Goal: Task Accomplishment & Management: Complete application form

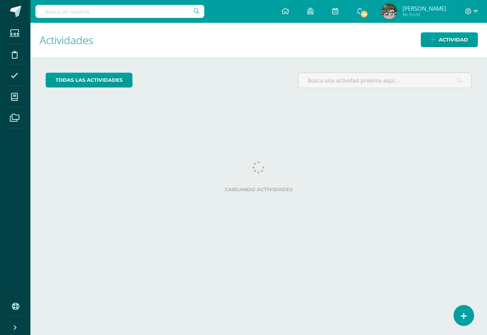
click at [455, 323] on div "Actividades Actividad todas las Actividades No tienes actividades Échale un vis…" at bounding box center [258, 179] width 462 height 312
click at [458, 311] on link at bounding box center [463, 315] width 22 height 22
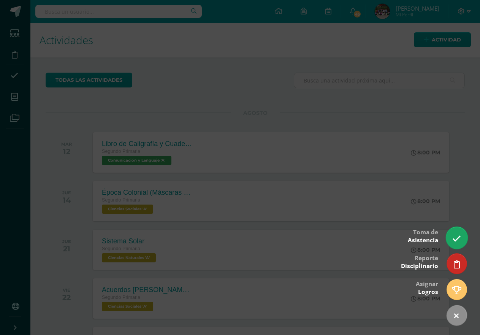
click at [453, 240] on icon at bounding box center [456, 238] width 9 height 9
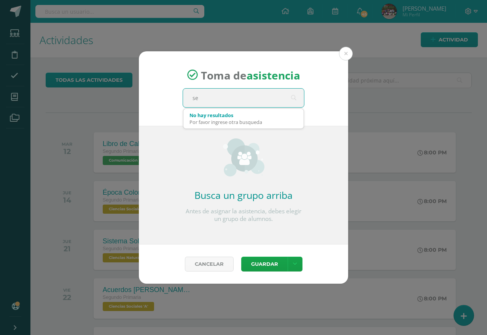
type input "seg"
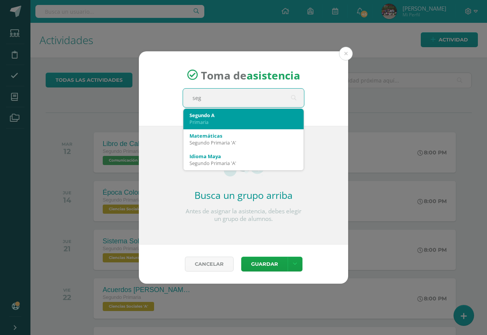
click at [240, 124] on div "Primaria" at bounding box center [243, 122] width 108 height 7
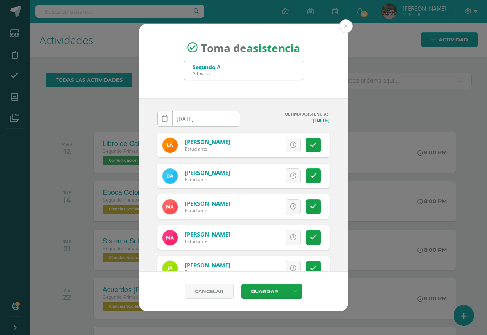
click at [168, 117] on link at bounding box center [165, 119] width 16 height 16
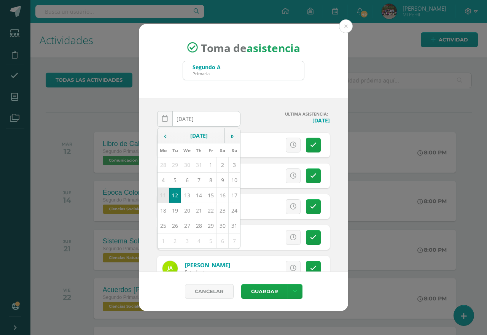
click at [163, 198] on td "11" at bounding box center [163, 195] width 12 height 15
type input "2025-08-11"
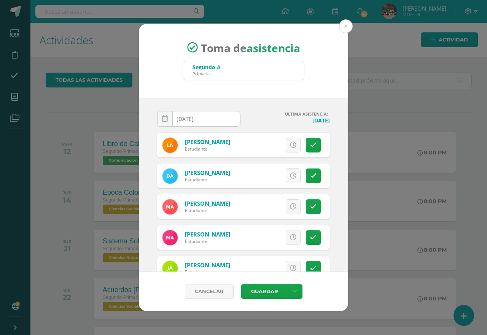
click at [262, 108] on div "2025-08-11 August, 2025 Mo Tu We Th Fr Sa Su 28 29 30 31 1 2 3 4 5 6 7 8 9 10 1…" at bounding box center [243, 184] width 209 height 173
click at [310, 177] on link at bounding box center [313, 175] width 15 height 15
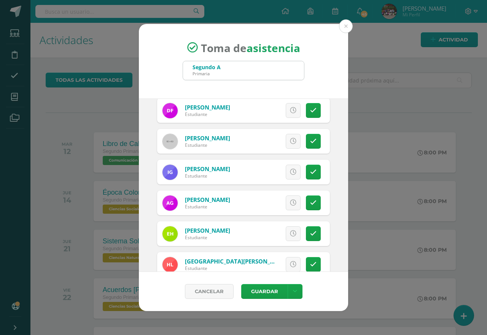
scroll to position [375, 0]
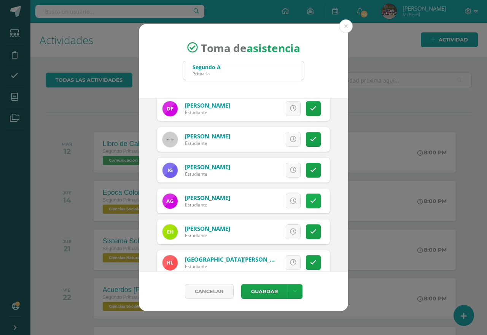
click at [310, 201] on icon at bounding box center [313, 201] width 6 height 6
click at [281, 200] on span "Excusa" at bounding box center [280, 201] width 21 height 14
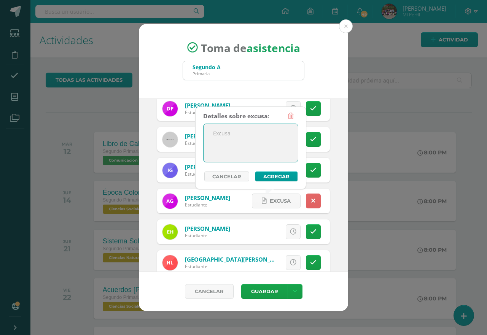
click at [284, 145] on textarea at bounding box center [250, 143] width 94 height 38
type textarea "Por enfermedad."
click at [273, 176] on button "Agregar" at bounding box center [276, 176] width 42 height 10
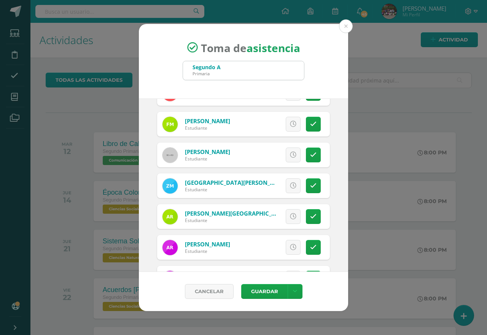
scroll to position [577, 0]
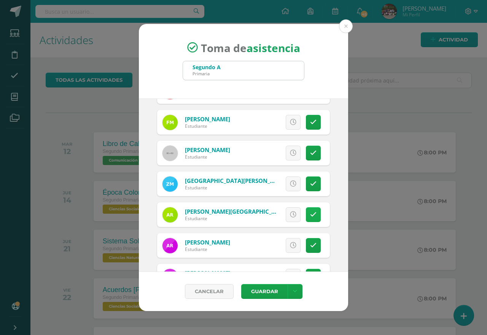
click at [310, 213] on icon at bounding box center [313, 214] width 6 height 6
click at [262, 216] on icon at bounding box center [264, 214] width 5 height 6
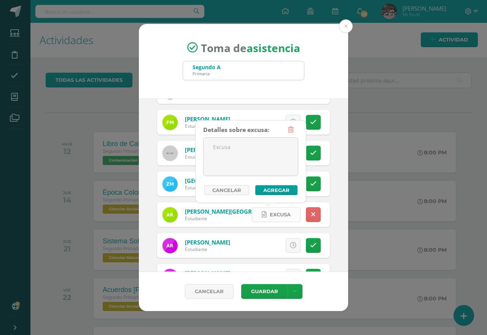
click at [260, 214] on link "Excusa" at bounding box center [276, 214] width 49 height 15
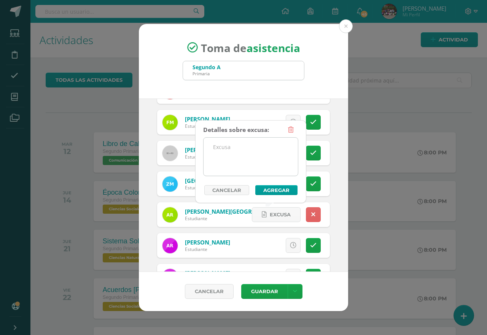
click at [271, 143] on textarea at bounding box center [250, 157] width 94 height 38
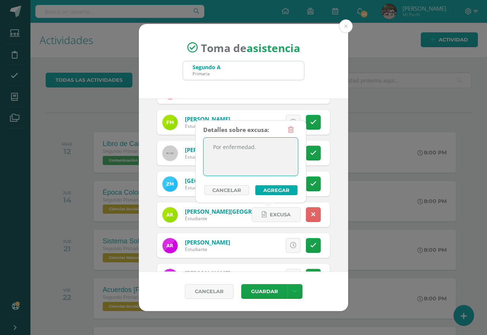
type textarea "Por enfermedad."
click at [272, 192] on button "Agregar" at bounding box center [276, 190] width 42 height 10
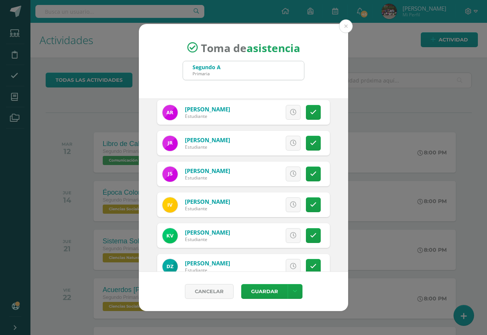
scroll to position [729, 0]
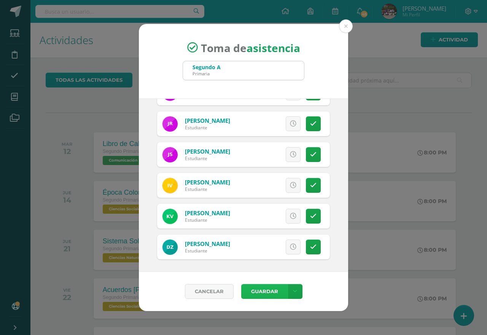
click at [264, 287] on button "Guardar" at bounding box center [264, 291] width 46 height 15
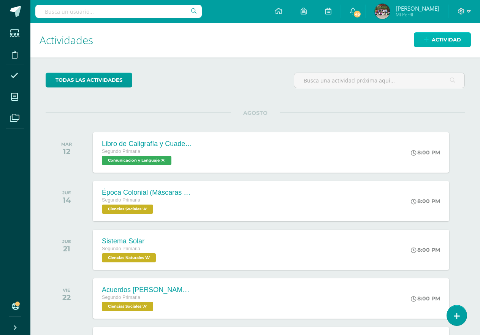
click at [423, 41] on link "Actividad" at bounding box center [442, 39] width 57 height 15
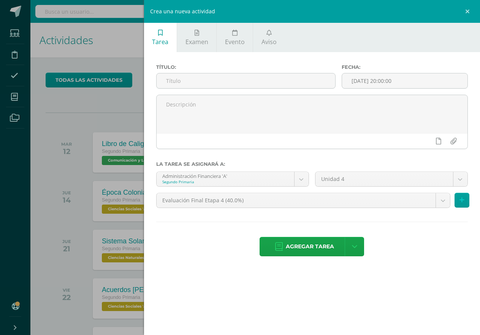
click at [100, 48] on div "Crea una nueva actividad Tarea Examen Evento Aviso Título: Fecha: [DATE] 20:00:…" at bounding box center [240, 167] width 480 height 335
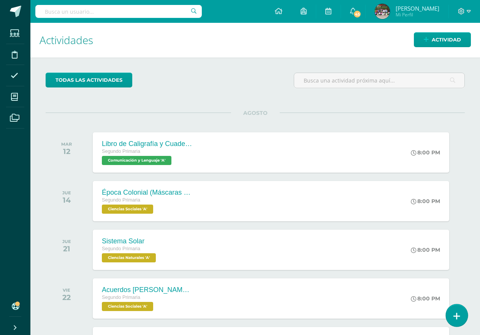
click at [455, 321] on link at bounding box center [457, 315] width 22 height 22
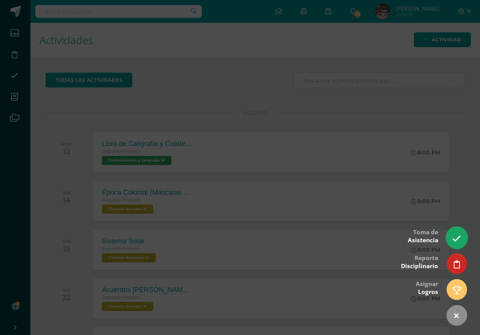
click at [459, 237] on icon at bounding box center [456, 238] width 9 height 9
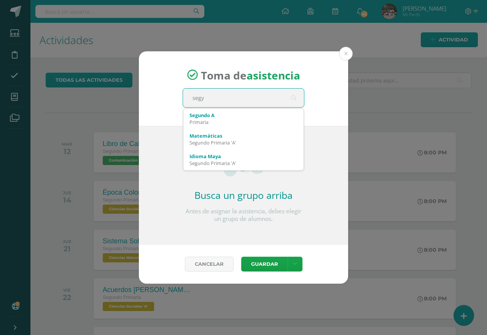
type input "seg"
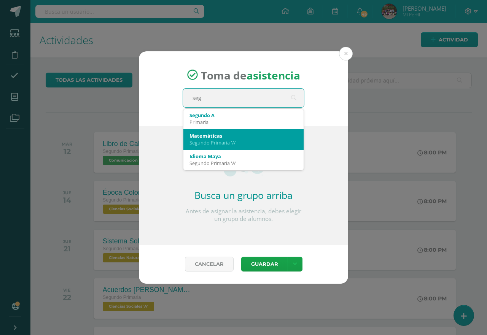
click at [228, 130] on div "Matemáticas Segundo Primaria 'A'" at bounding box center [243, 139] width 108 height 20
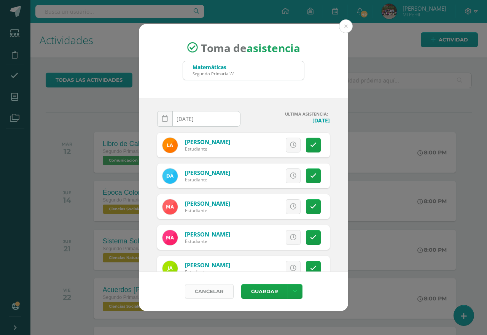
click at [208, 289] on link "Cancelar" at bounding box center [209, 291] width 49 height 15
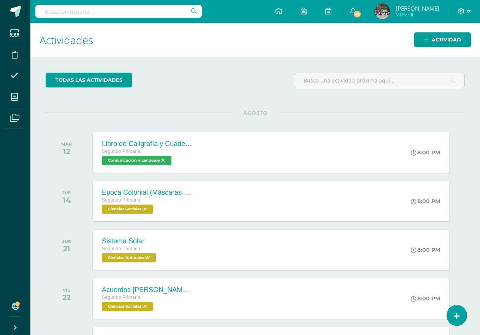
click at [454, 325] on div "AGOSTO [DATE] Libro de Caligrafía y Cuaderno Segundo Primaria Comunicación y [G…" at bounding box center [255, 265] width 419 height 304
click at [452, 311] on link at bounding box center [457, 315] width 22 height 22
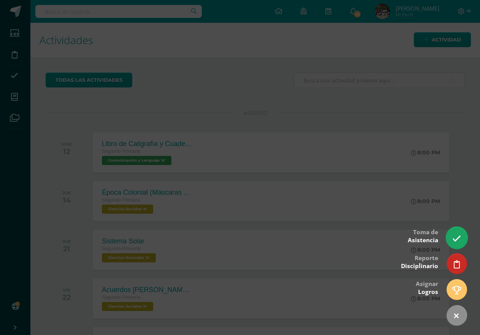
click at [460, 235] on icon at bounding box center [456, 238] width 9 height 9
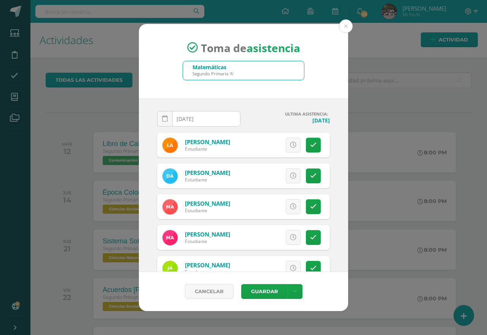
click at [254, 73] on div "Matemáticas Segundo Primaria 'A'" at bounding box center [243, 70] width 121 height 19
click at [347, 25] on button at bounding box center [346, 26] width 14 height 14
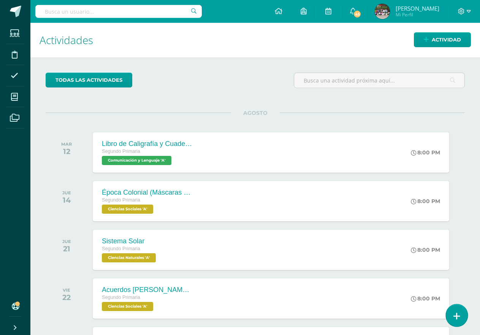
click at [453, 311] on link at bounding box center [457, 315] width 22 height 22
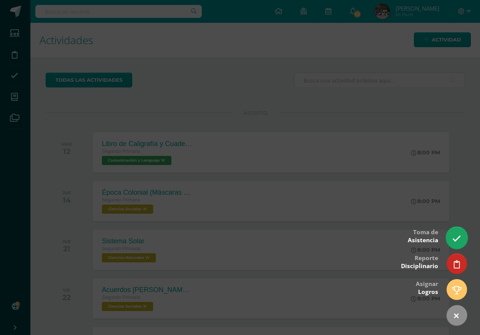
click at [454, 231] on link at bounding box center [457, 238] width 22 height 22
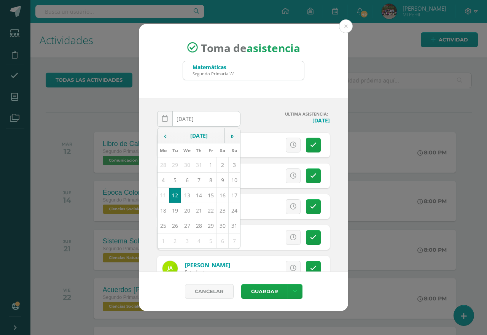
click at [215, 117] on input "[DATE]" at bounding box center [198, 118] width 82 height 15
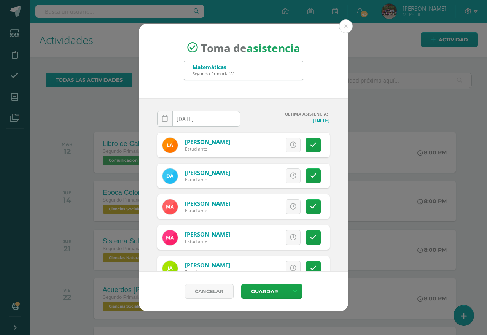
click at [260, 67] on div "Matemáticas Segundo Primaria 'A'" at bounding box center [243, 70] width 121 height 19
click at [346, 27] on button at bounding box center [346, 26] width 14 height 14
